Goal: Information Seeking & Learning: Check status

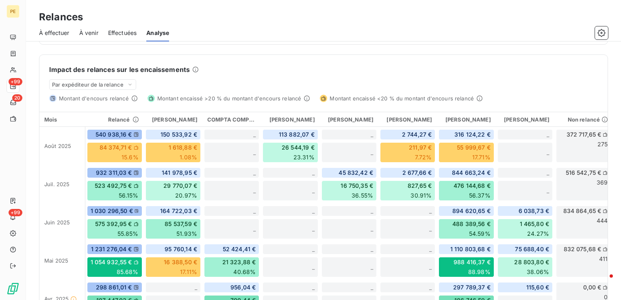
scroll to position [184, 0]
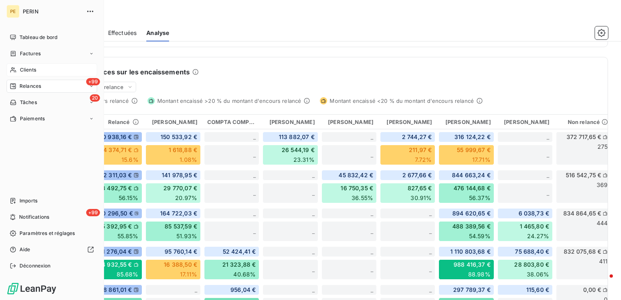
click at [27, 69] on span "Clients" at bounding box center [28, 69] width 16 height 7
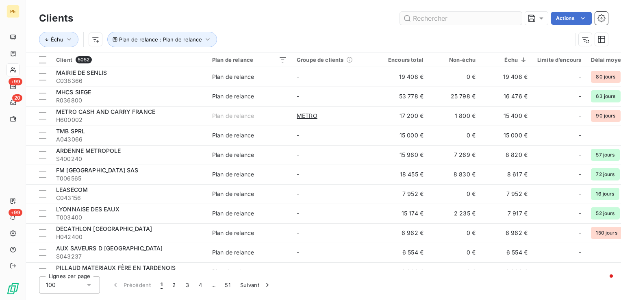
click at [436, 22] on input "text" at bounding box center [461, 18] width 122 height 13
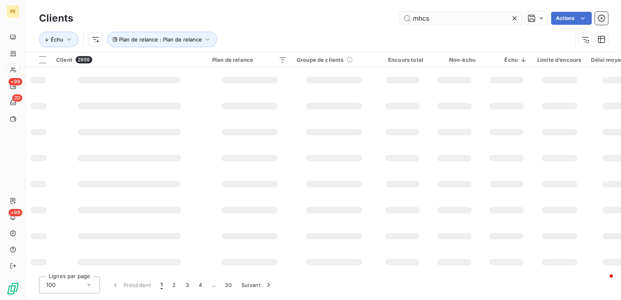
type input "mhcs"
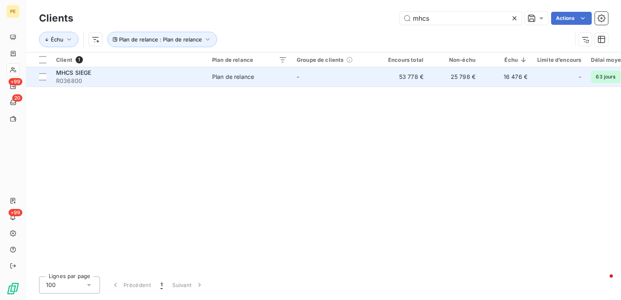
click at [515, 78] on td "16 476 €" at bounding box center [506, 77] width 52 height 20
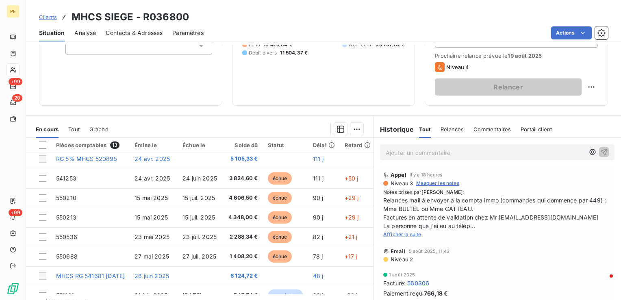
scroll to position [122, 0]
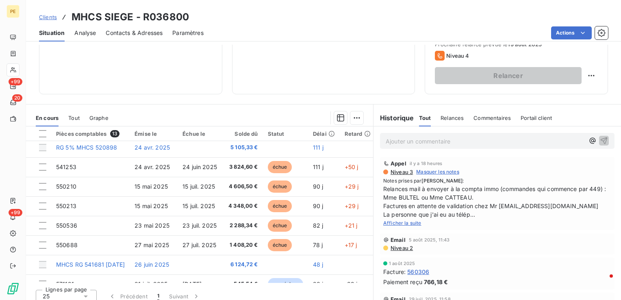
click at [563, 205] on span "Relances mail à envoyer à la compta immo (commandes qui commence par 449) : Mme…" at bounding box center [497, 202] width 228 height 34
click at [406, 222] on span "Afficher la suite" at bounding box center [402, 223] width 38 height 6
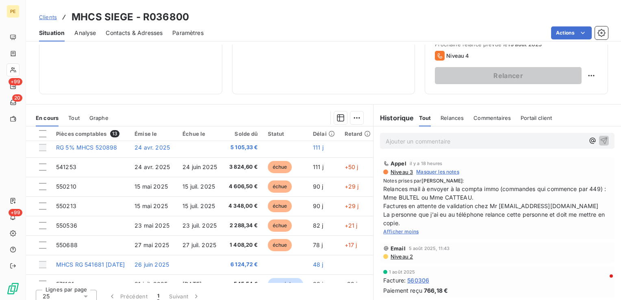
click at [535, 187] on span "Relances mail à envoyer à la compta immo (commandes qui commence par 449) : Mme…" at bounding box center [497, 206] width 228 height 43
click at [543, 189] on span "Relances mail à envoyer à la compta immo (commandes qui commence par 449) : Mme…" at bounding box center [497, 206] width 228 height 43
drag, startPoint x: 543, startPoint y: 189, endPoint x: 545, endPoint y: 224, distance: 34.2
click at [545, 224] on span "Relances mail à envoyer à la compta immo (commandes qui commence par 449) : Mme…" at bounding box center [497, 206] width 228 height 43
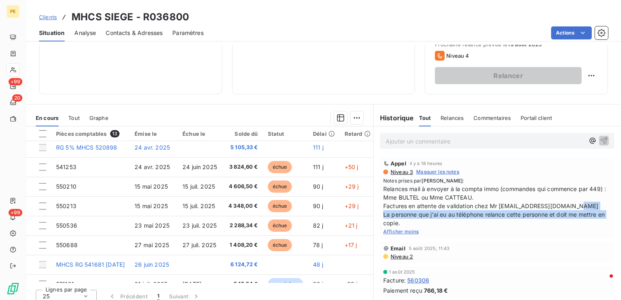
drag, startPoint x: 445, startPoint y: 221, endPoint x: 383, endPoint y: 212, distance: 62.0
click at [383, 212] on span "Relances mail à envoyer à la compta immo (commandes qui commence par 449) : Mme…" at bounding box center [497, 206] width 228 height 43
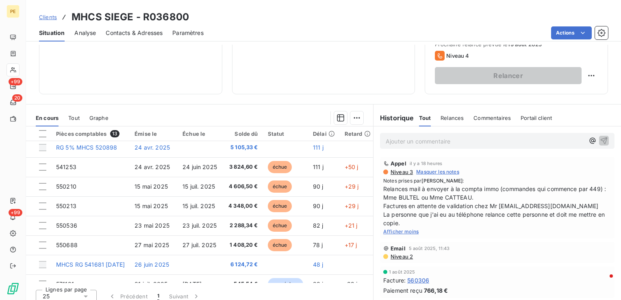
drag, startPoint x: 383, startPoint y: 212, endPoint x: 522, endPoint y: 238, distance: 141.0
click at [522, 238] on div "Appel il y a 18 heures Niveau 3 Masquer les notes Notes prises par [PERSON_NAME…" at bounding box center [497, 197] width 248 height 85
click at [486, 137] on p "Ajouter un commentaire ﻿" at bounding box center [485, 141] width 199 height 10
click at [541, 140] on p "Mail reçu Mme PILATE, [EMAIL_ADDRESS][DOMAIN_NAME]" at bounding box center [485, 140] width 199 height 9
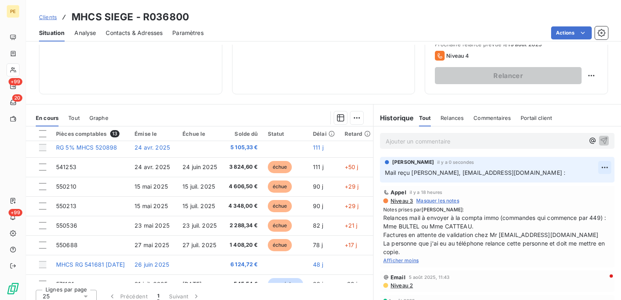
click at [592, 166] on html "PE +99 20 +99 Clients MHCS SIEGE - R036800 Situation Analyse Contacts & Adresse…" at bounding box center [310, 150] width 621 height 300
click at [567, 187] on div "Editer" at bounding box center [573, 184] width 46 height 13
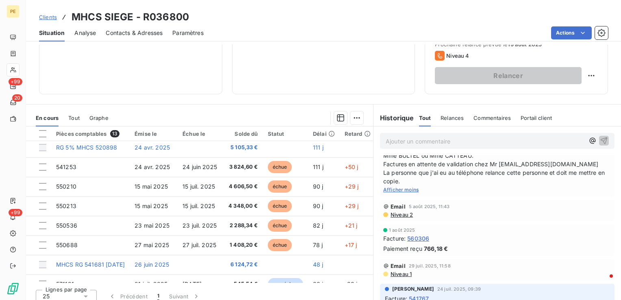
scroll to position [41, 0]
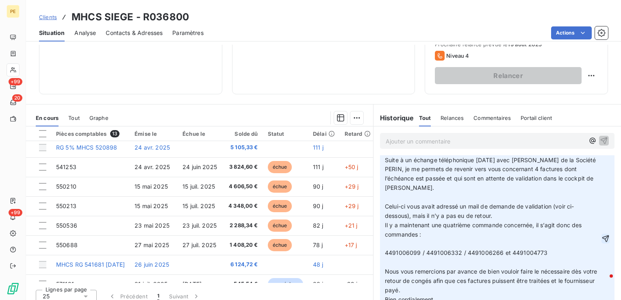
click at [602, 240] on icon "button" at bounding box center [606, 239] width 8 height 8
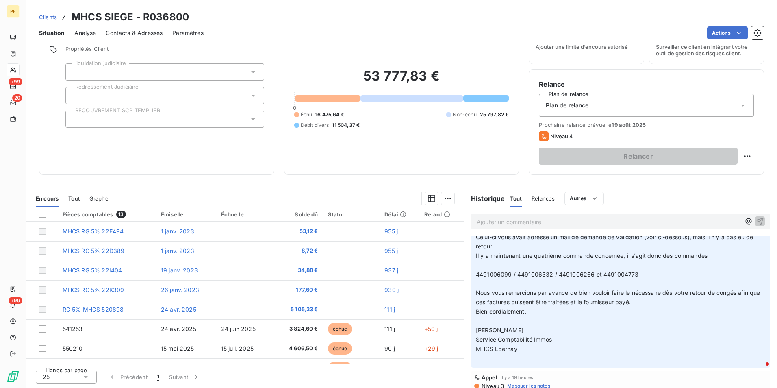
scroll to position [37, 0]
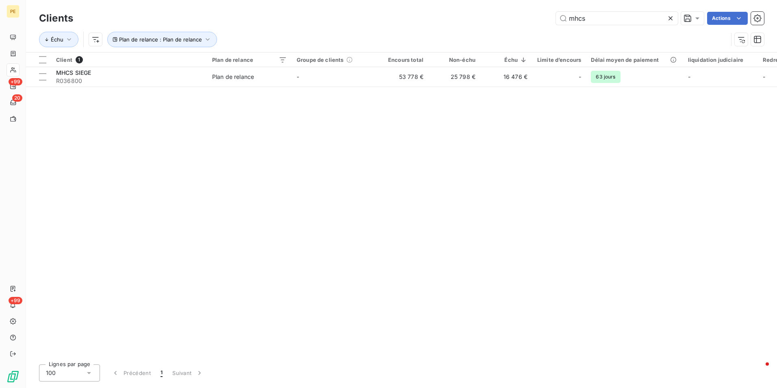
drag, startPoint x: 606, startPoint y: 16, endPoint x: 480, endPoint y: 29, distance: 127.1
click at [480, 29] on div "Clients mhcs Actions Échu Plan de relance : Plan de relance" at bounding box center [401, 31] width 725 height 42
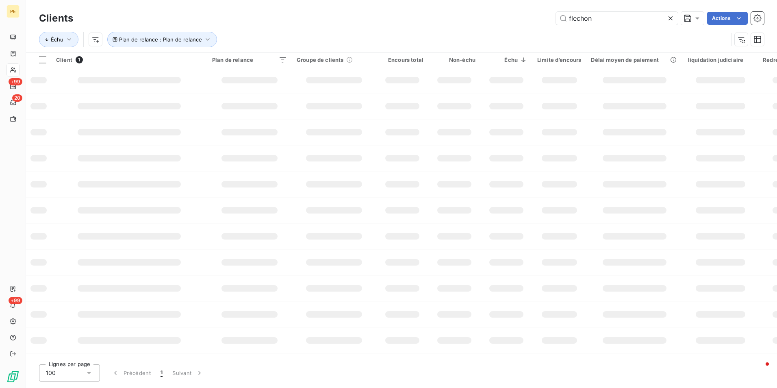
type input "flechon"
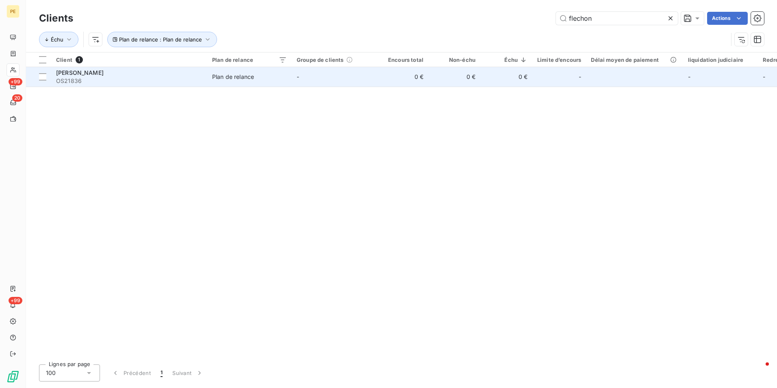
click at [483, 79] on td "0 €" at bounding box center [506, 77] width 52 height 20
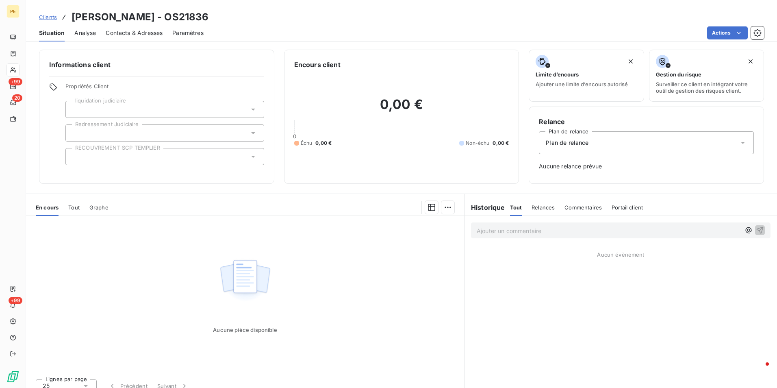
click at [76, 206] on span "Tout" at bounding box center [73, 207] width 11 height 7
click at [104, 209] on span "Graphe" at bounding box center [99, 207] width 19 height 7
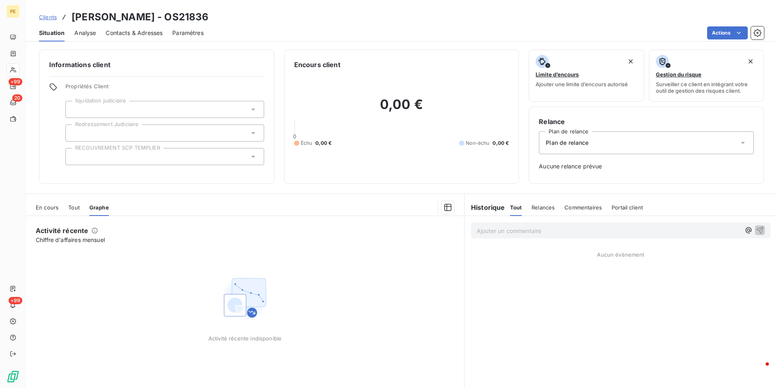
click at [45, 205] on span "En cours" at bounding box center [47, 207] width 23 height 7
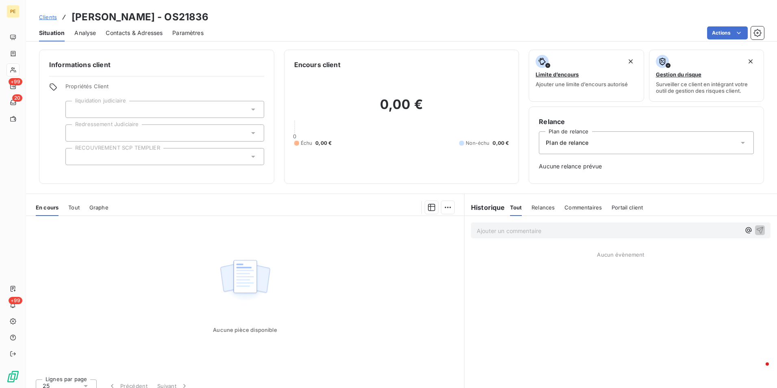
click at [86, 33] on span "Analyse" at bounding box center [85, 33] width 22 height 8
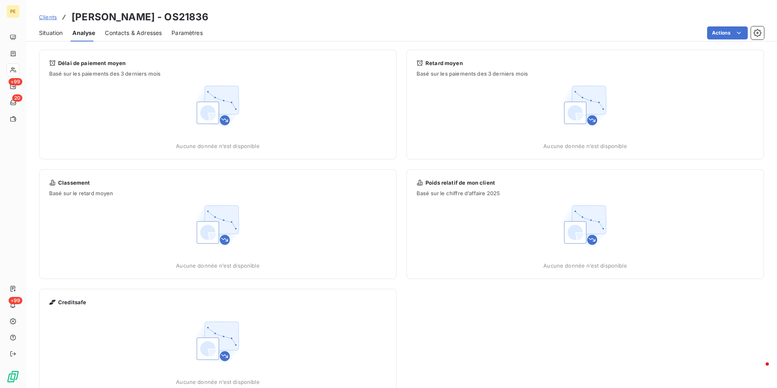
click at [140, 31] on span "Contacts & Adresses" at bounding box center [133, 33] width 57 height 8
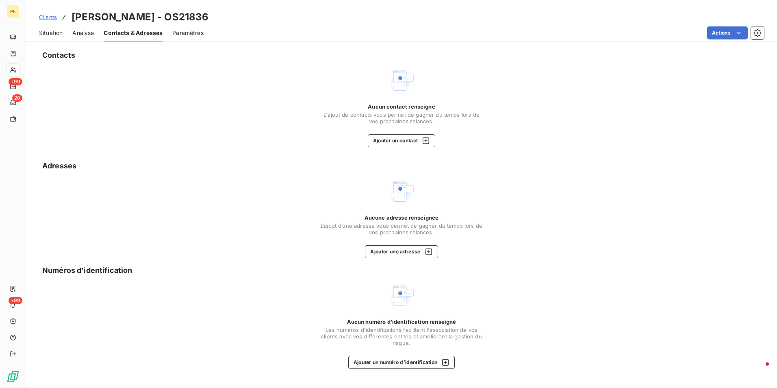
click at [188, 30] on span "Paramètres" at bounding box center [187, 33] width 31 height 8
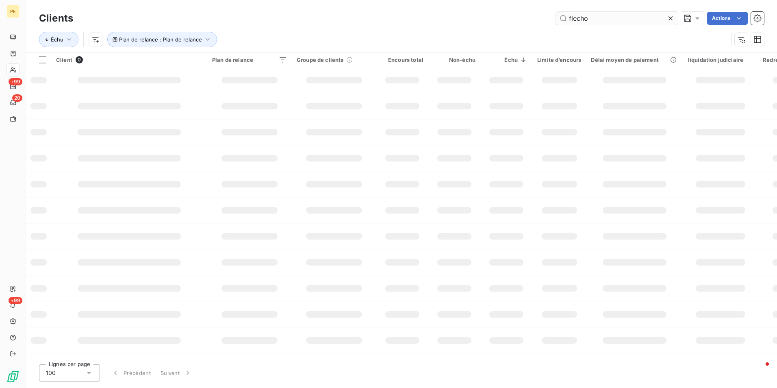
type input "flechon"
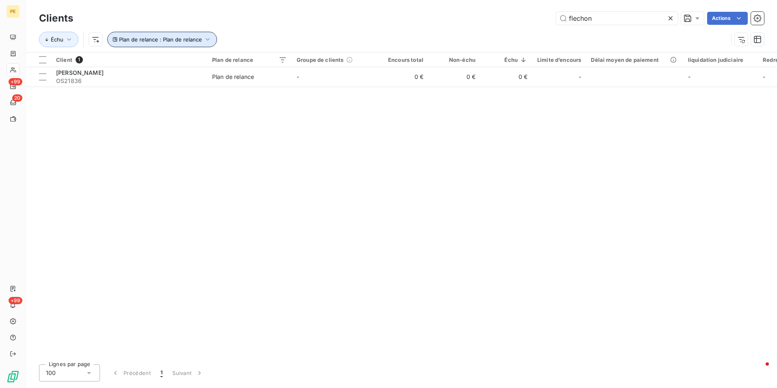
click at [200, 38] on span "Plan de relance : Plan de relance" at bounding box center [160, 39] width 83 height 7
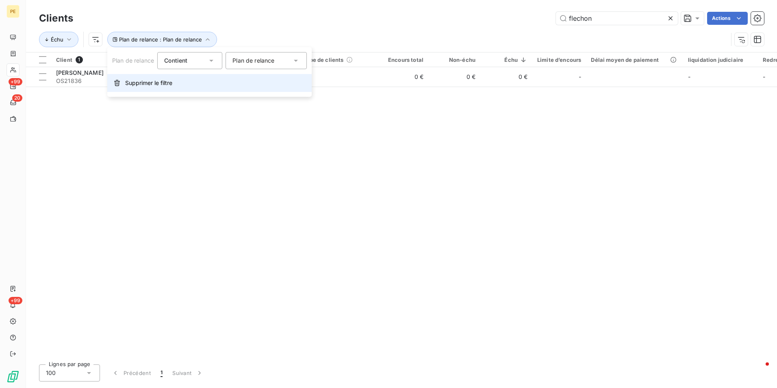
click at [140, 83] on span "Supprimer le filtre" at bounding box center [148, 83] width 47 height 8
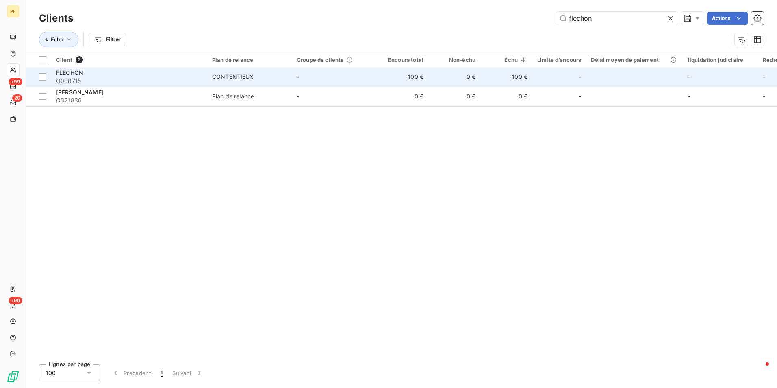
click at [529, 75] on td "100 €" at bounding box center [506, 77] width 52 height 20
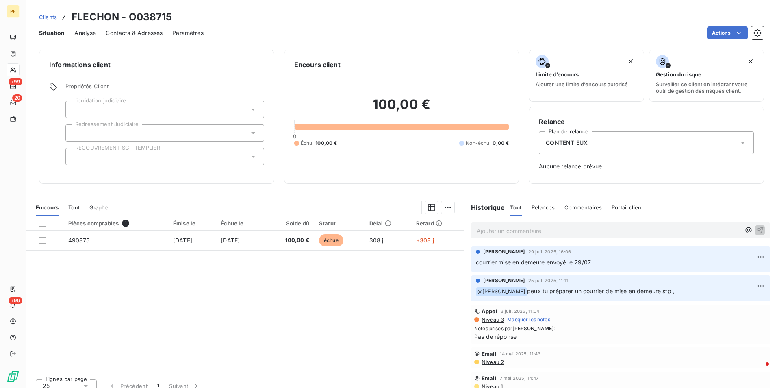
click at [152, 28] on div "Contacts & Adresses" at bounding box center [134, 32] width 57 height 17
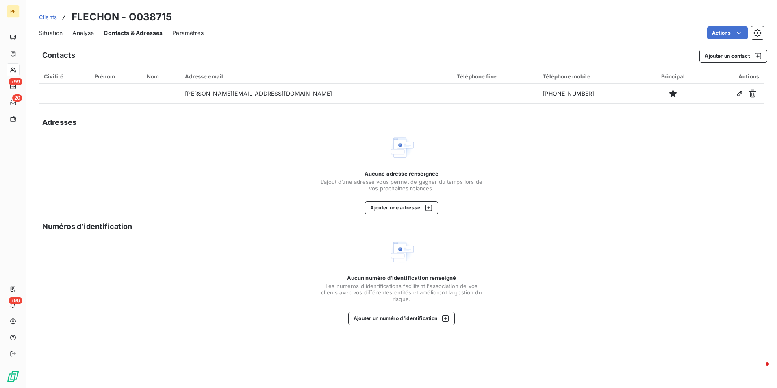
click at [78, 34] on span "Analyse" at bounding box center [83, 33] width 22 height 8
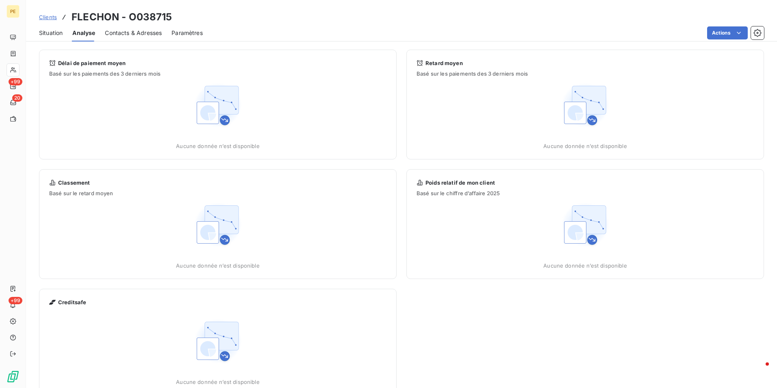
click at [61, 32] on span "Situation" at bounding box center [51, 33] width 24 height 8
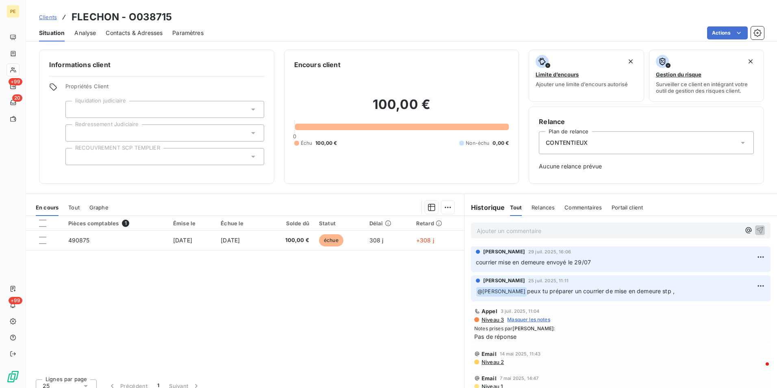
scroll to position [41, 0]
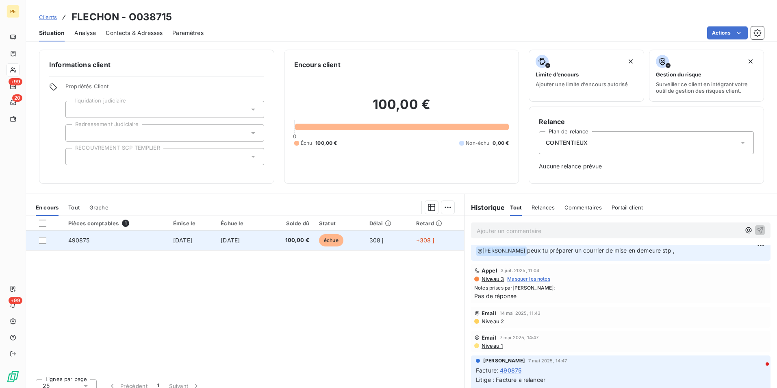
click at [357, 246] on td "échue" at bounding box center [339, 240] width 50 height 20
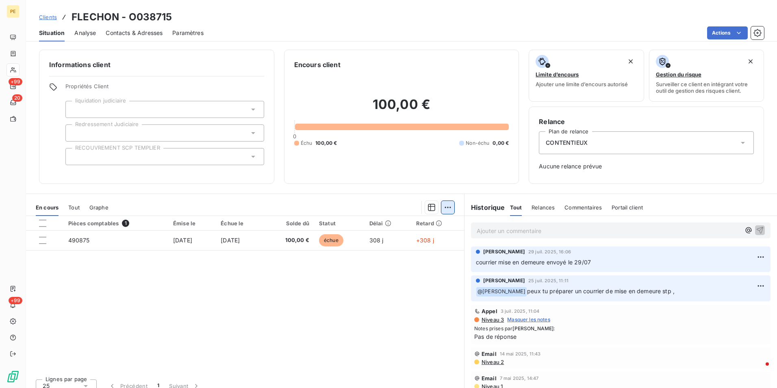
click at [440, 205] on html "PE +99 20 +99 Clients FLECHON - O038715 Situation Analyse Contacts & Adresses P…" at bounding box center [388, 194] width 777 height 388
click at [395, 300] on html "PE +99 20 +99 Clients FLECHON - O038715 Situation Analyse Contacts & Adresses P…" at bounding box center [388, 194] width 777 height 388
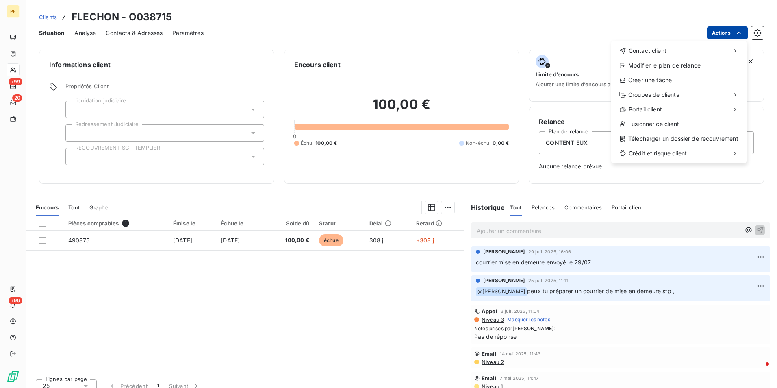
click at [733, 34] on html "PE +99 20 +99 Clients FLECHON - O038715 Situation Analyse Contacts & Adresses P…" at bounding box center [388, 194] width 777 height 388
click at [571, 121] on div "Accéder au portail" at bounding box center [558, 127] width 92 height 13
click at [546, 127] on div "Copier le lien vers le portail" at bounding box center [558, 127] width 92 height 13
